Goal: Transaction & Acquisition: Download file/media

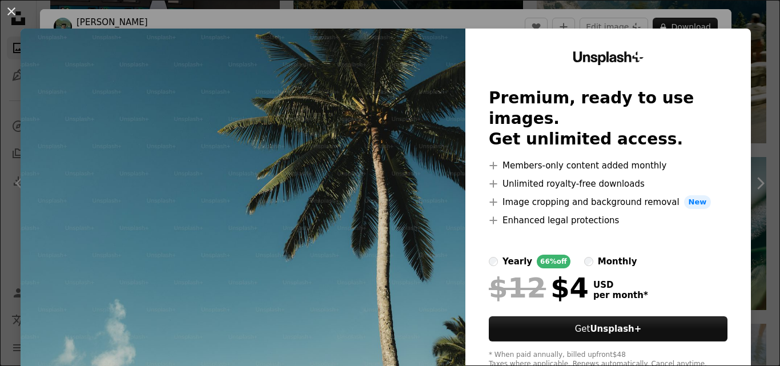
scroll to position [913, 0]
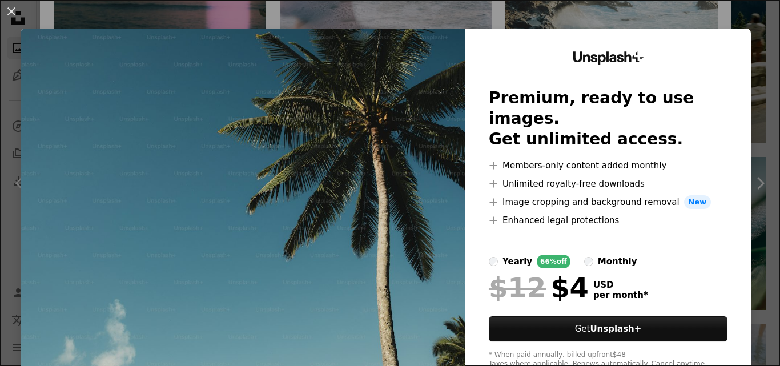
click at [432, 256] on img at bounding box center [243, 210] width 445 height 363
click at [9, 5] on button "An X shape" at bounding box center [12, 12] width 14 height 14
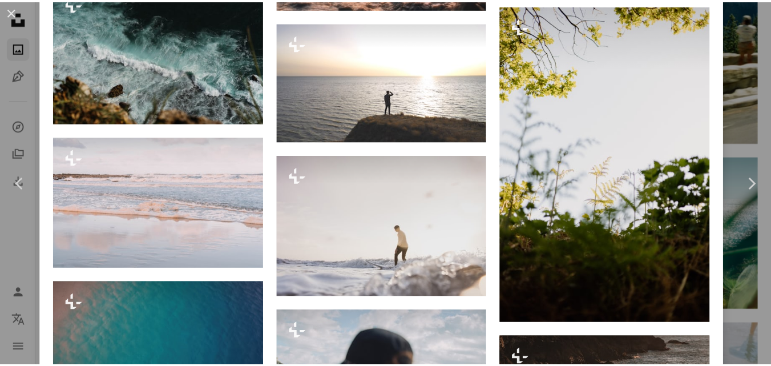
scroll to position [1085, 0]
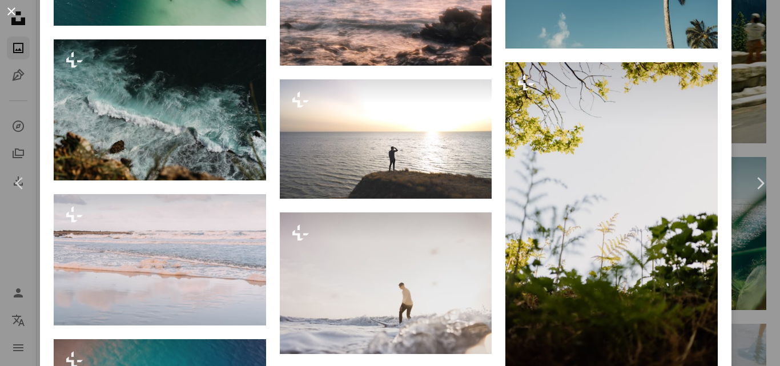
click at [14, 15] on button "An X shape" at bounding box center [12, 12] width 14 height 14
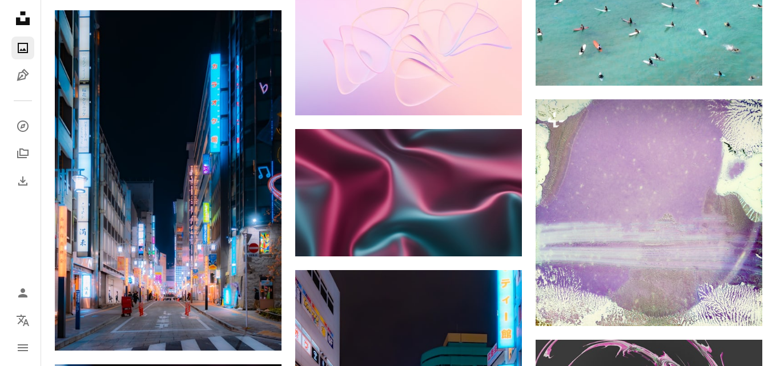
scroll to position [14157, 0]
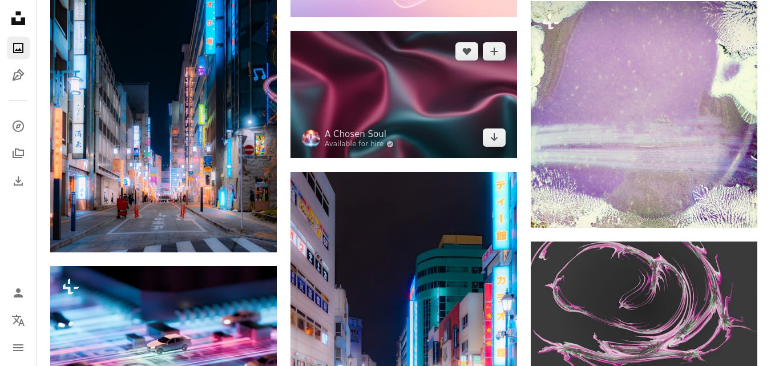
click at [350, 77] on img at bounding box center [404, 94] width 227 height 127
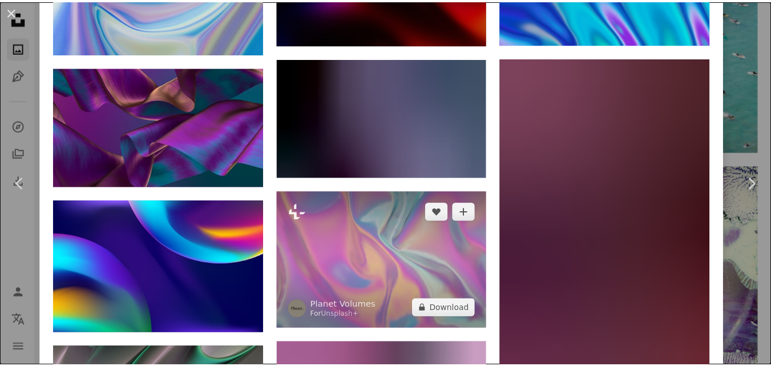
scroll to position [1313, 0]
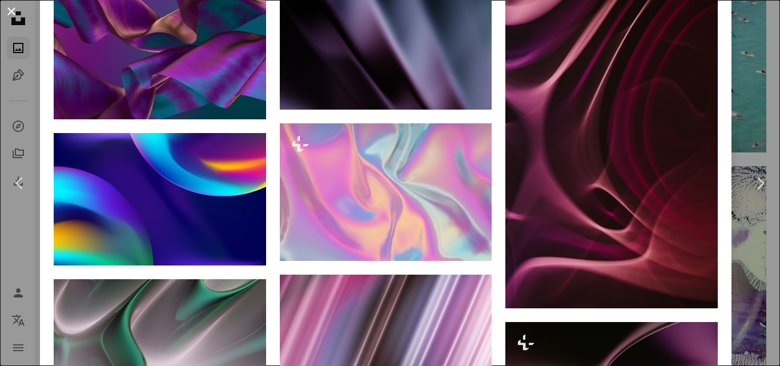
click at [9, 11] on button "An X shape" at bounding box center [12, 12] width 14 height 14
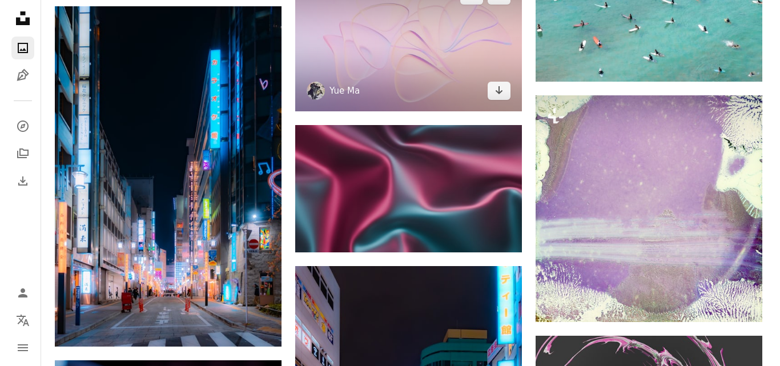
scroll to position [14042, 0]
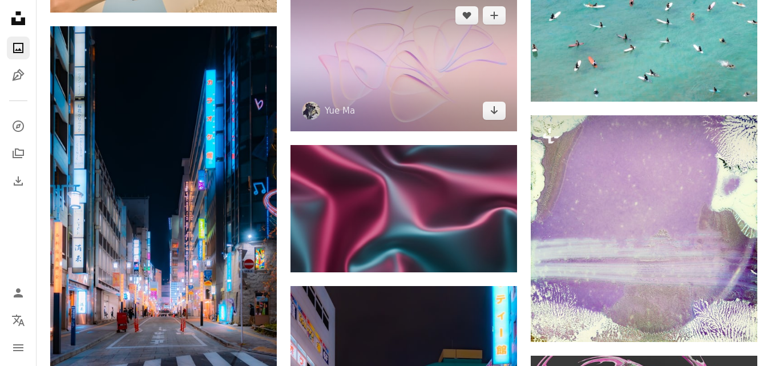
click at [364, 92] on img at bounding box center [404, 63] width 227 height 136
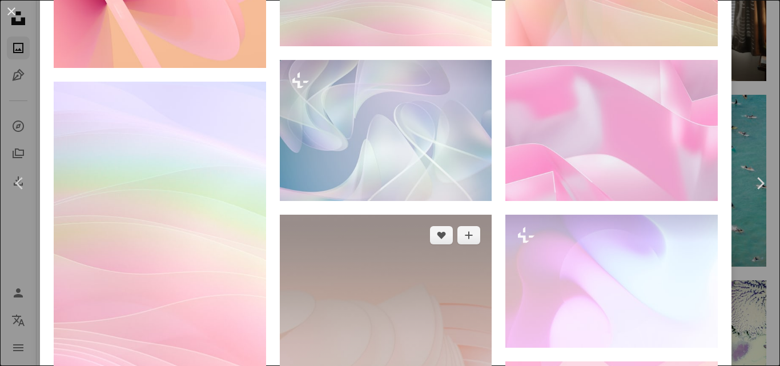
scroll to position [1027, 0]
